Goal: Task Accomplishment & Management: Use online tool/utility

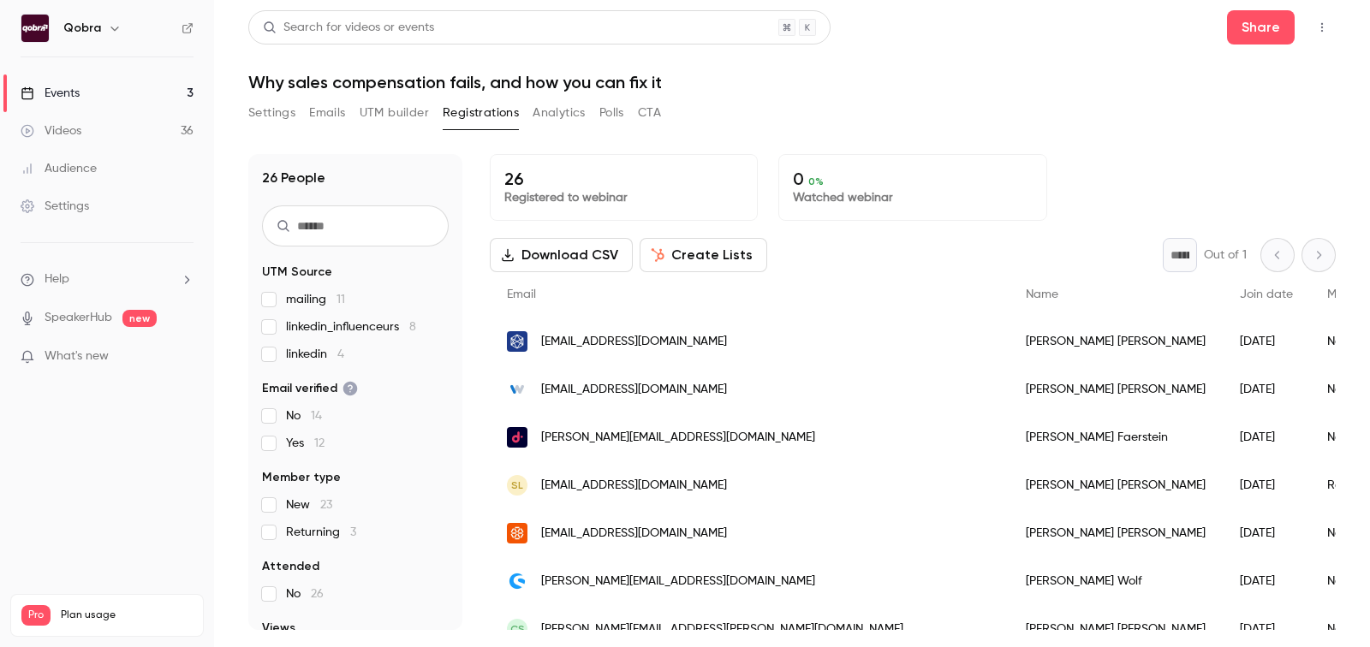
click at [115, 77] on link "Events 3" at bounding box center [107, 94] width 214 height 38
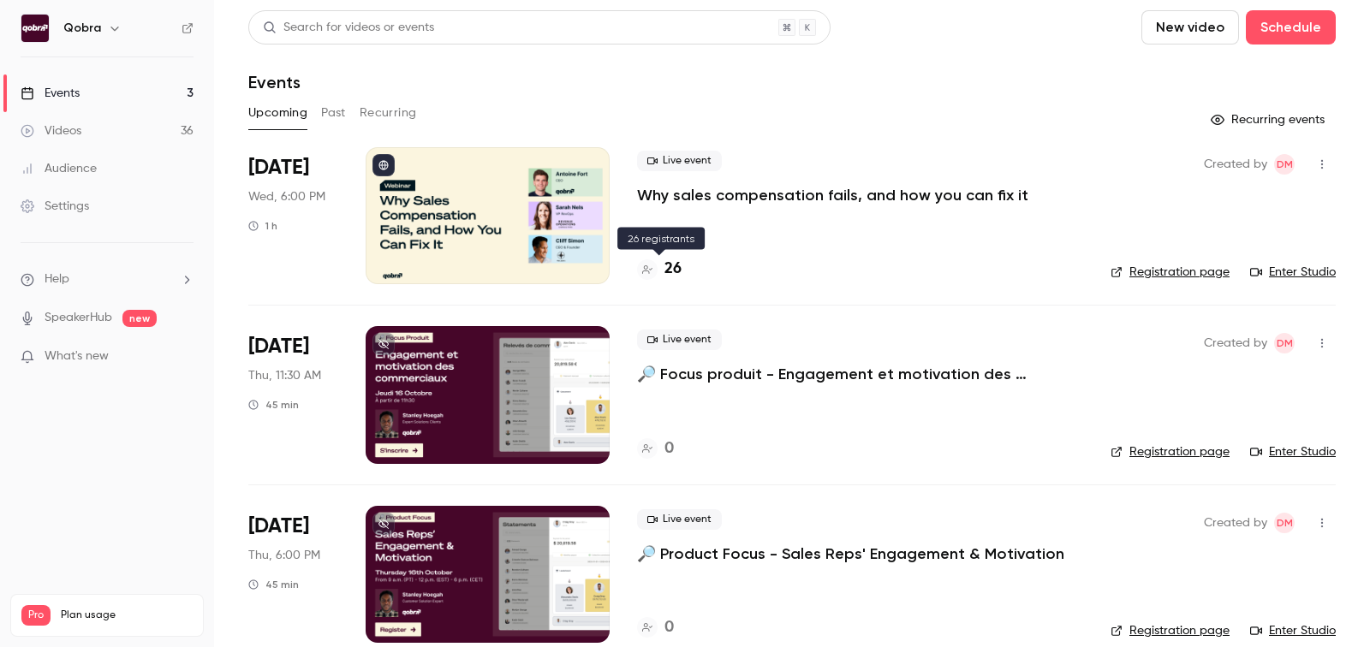
click at [680, 265] on h4 "26" at bounding box center [673, 269] width 17 height 23
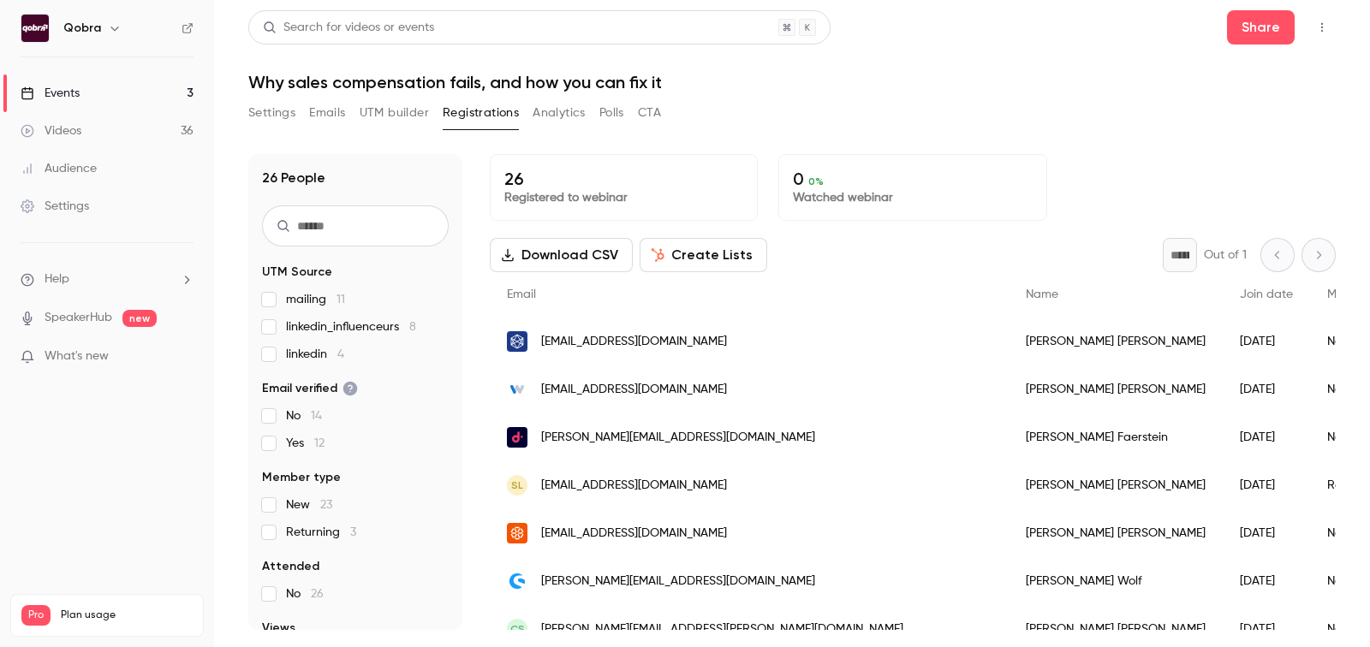
click at [384, 122] on button "UTM builder" at bounding box center [394, 112] width 69 height 27
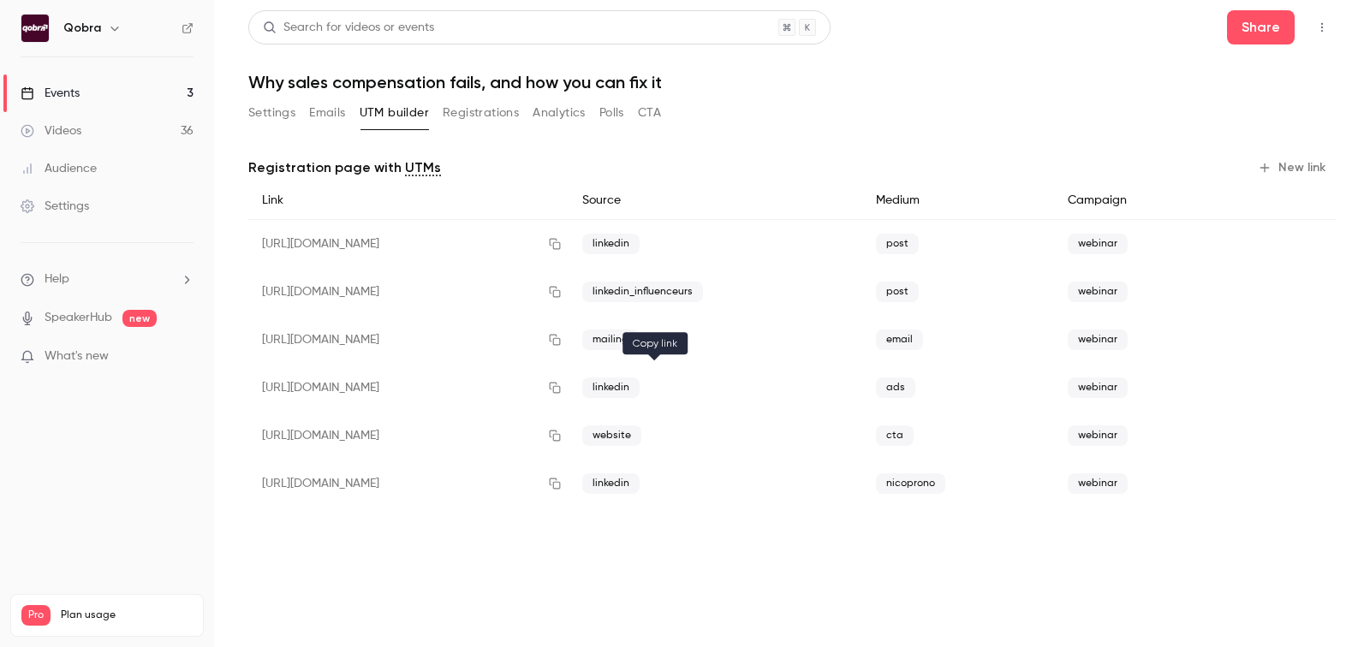
click at [561, 392] on icon "button" at bounding box center [555, 388] width 11 height 11
